Goal: Information Seeking & Learning: Learn about a topic

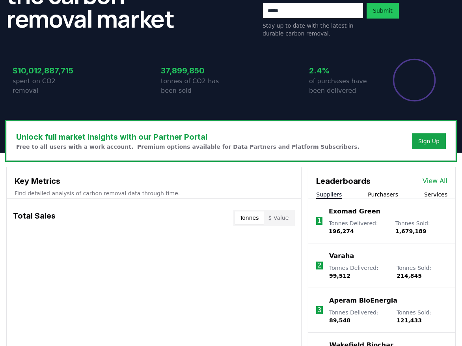
scroll to position [192, 0]
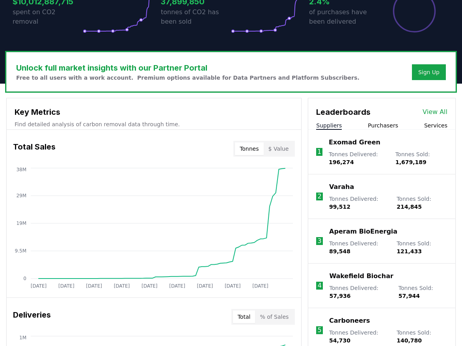
click at [436, 114] on link "View All" at bounding box center [435, 111] width 25 height 9
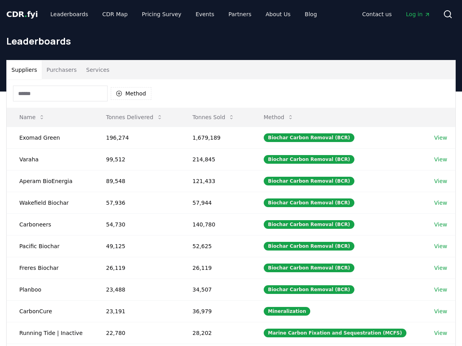
click at [60, 94] on input at bounding box center [60, 94] width 95 height 16
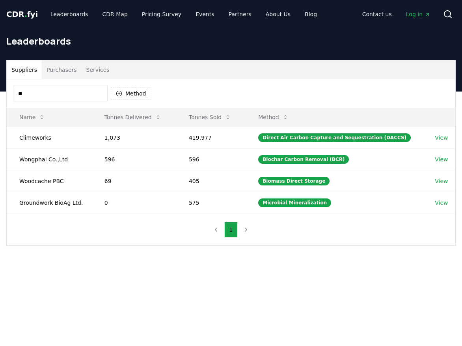
type input "*"
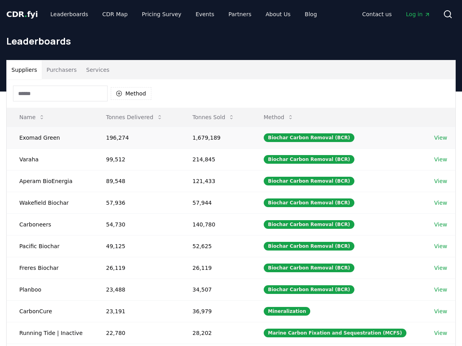
click at [440, 137] on link "View" at bounding box center [440, 138] width 13 height 8
click at [47, 247] on td "Pacific Biochar" at bounding box center [50, 246] width 87 height 22
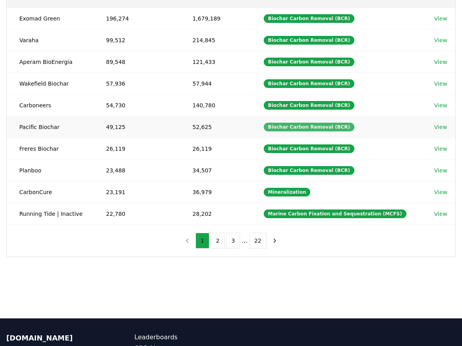
scroll to position [61, 0]
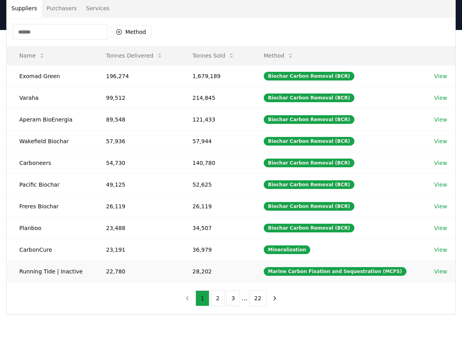
click at [443, 271] on link "View" at bounding box center [440, 271] width 13 height 8
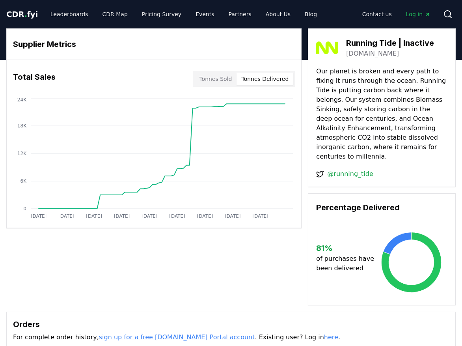
click at [272, 82] on button "Tonnes Delivered" at bounding box center [264, 79] width 57 height 13
click at [224, 78] on button "Tonnes Sold" at bounding box center [215, 79] width 42 height 13
click at [258, 75] on button "Tonnes Delivered" at bounding box center [264, 79] width 57 height 13
click at [220, 80] on button "Tonnes Sold" at bounding box center [215, 79] width 42 height 13
click at [256, 80] on button "Tonnes Delivered" at bounding box center [264, 79] width 57 height 13
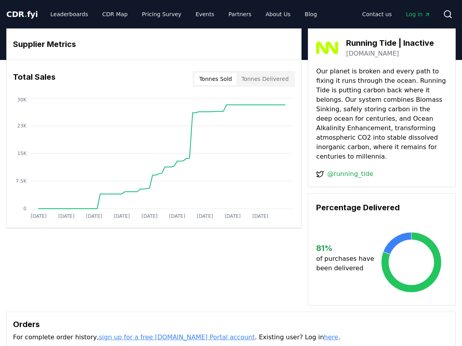
click at [222, 79] on button "Tonnes Sold" at bounding box center [215, 79] width 42 height 13
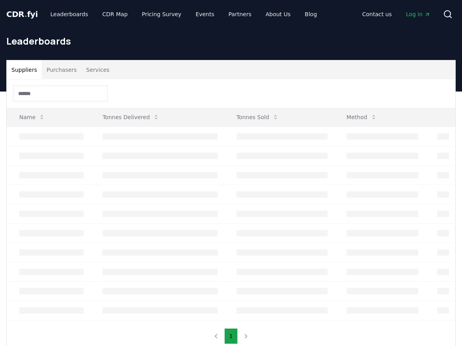
scroll to position [61, 0]
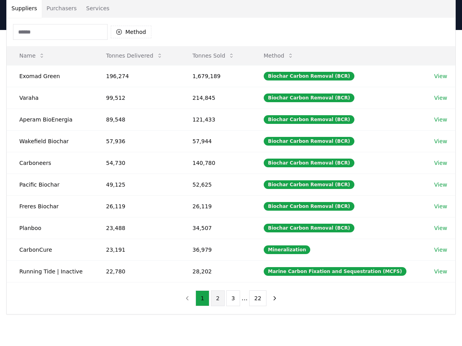
click at [223, 299] on button "2" at bounding box center [218, 298] width 14 height 16
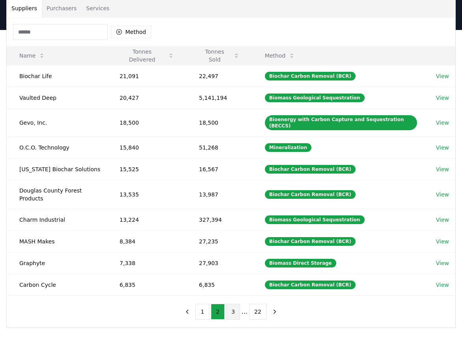
click at [231, 303] on button "3" at bounding box center [233, 311] width 14 height 16
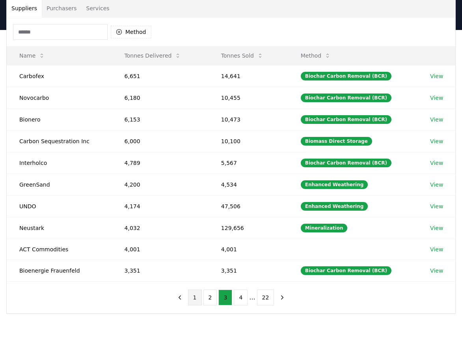
click at [196, 297] on button "1" at bounding box center [195, 297] width 14 height 16
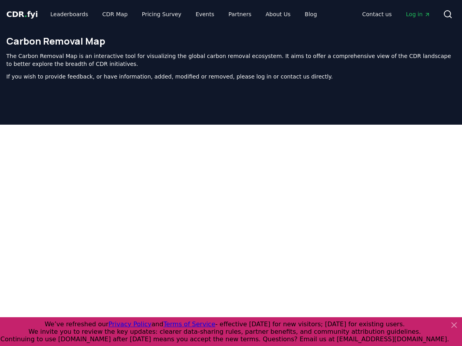
click at [24, 16] on span "CDR . fyi" at bounding box center [22, 13] width 32 height 9
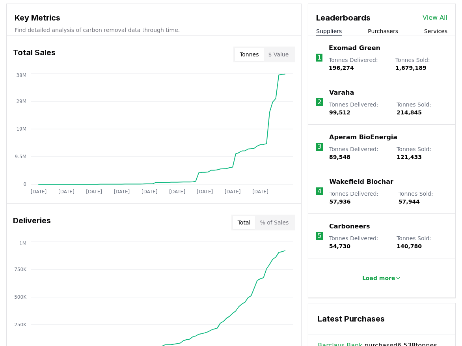
scroll to position [443, 0]
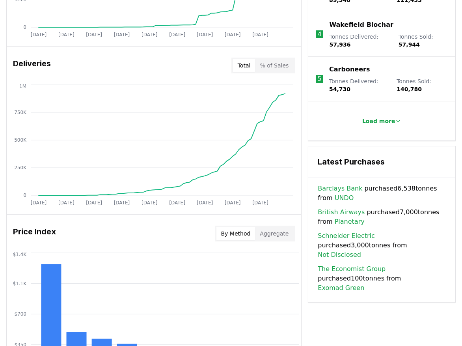
click at [342, 212] on link "British Airways" at bounding box center [341, 211] width 47 height 9
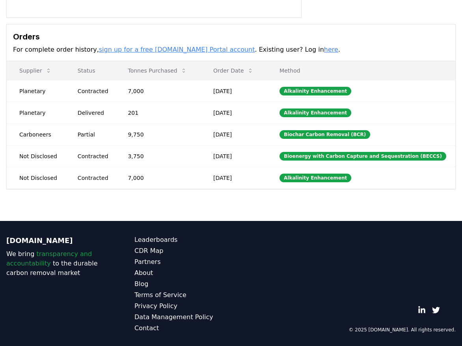
scroll to position [210, 0]
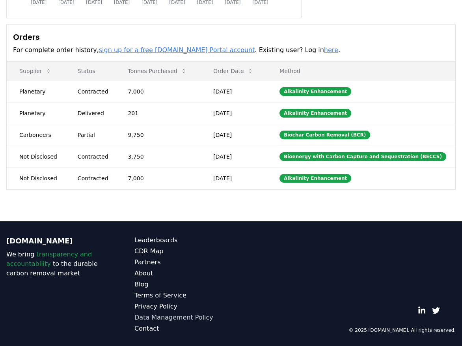
click at [174, 316] on link "Data Management Policy" at bounding box center [182, 317] width 97 height 9
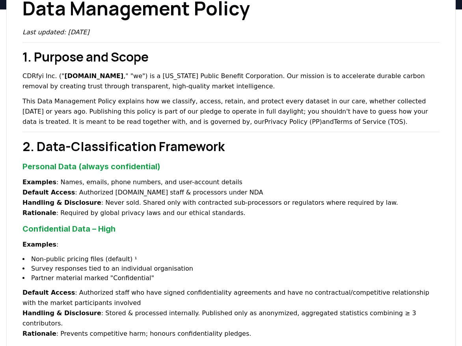
scroll to position [137, 0]
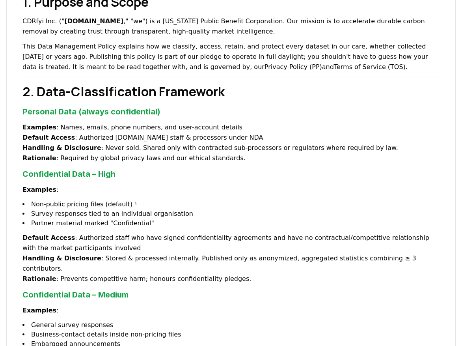
click at [203, 115] on h3 "Personal Data (always confidential)" at bounding box center [230, 112] width 417 height 12
click at [201, 109] on h3 "Personal Data (always confidential)" at bounding box center [230, 112] width 417 height 12
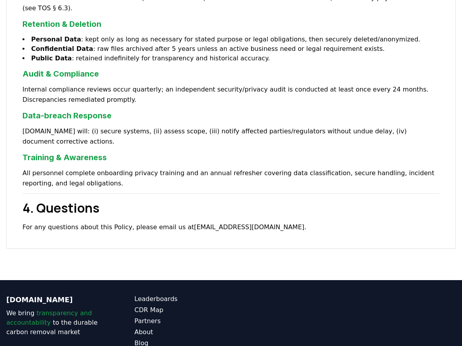
scroll to position [756, 0]
